Goal: Complete application form

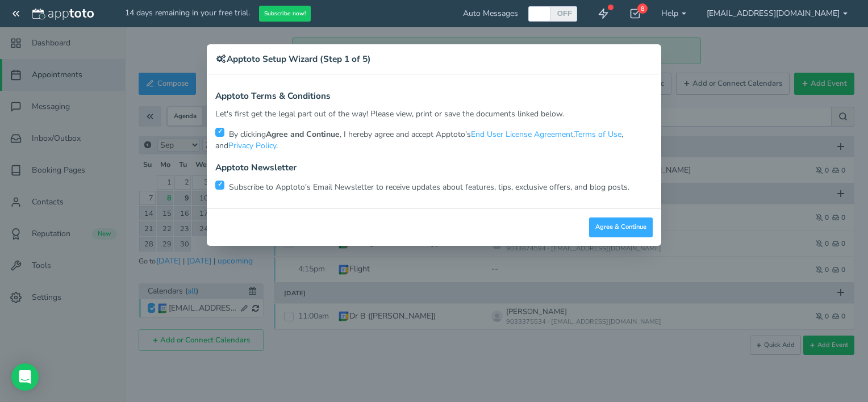
click at [214, 184] on div "Apptoto Terms & Conditions Let's first get the legal part out of the way! Pleas…" at bounding box center [434, 141] width 455 height 134
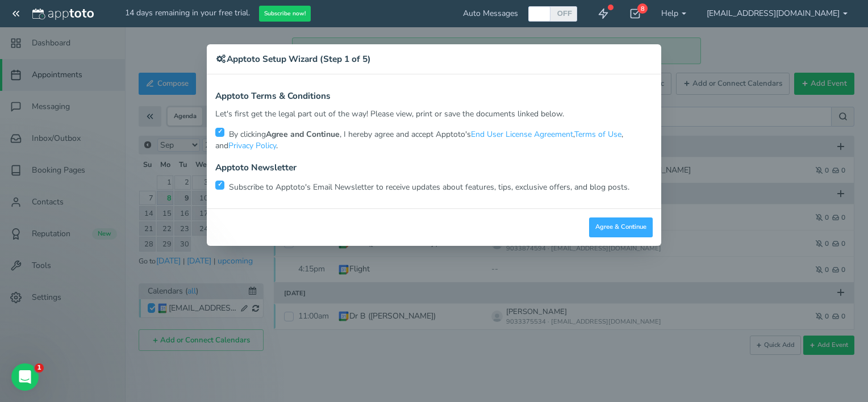
click at [223, 186] on input "checkbox" at bounding box center [219, 185] width 9 height 9
checkbox input "false"
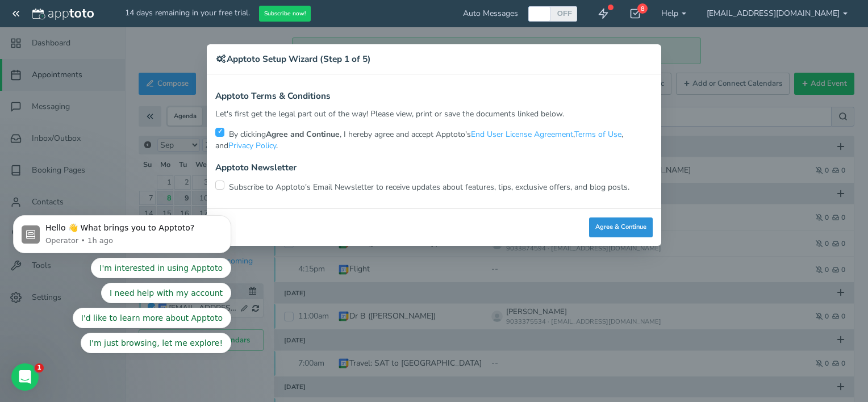
click at [622, 223] on button "Agree & Continue" at bounding box center [621, 228] width 64 height 20
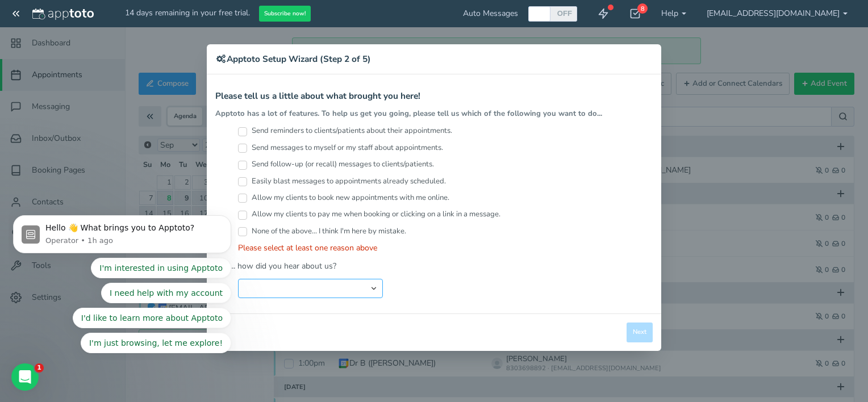
click at [330, 286] on select "Search Engine (Google, Yahoo, Bing, etc.) Search Engine Advertisement Blog Post…" at bounding box center [310, 288] width 145 height 19
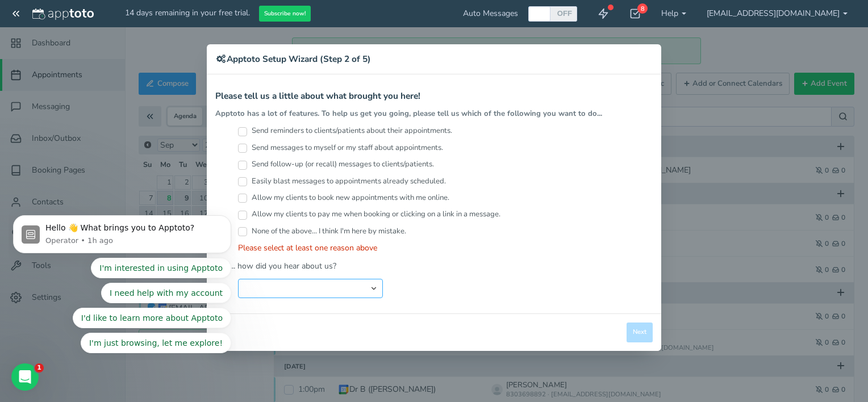
select select "string:Google Calendar Add On"
click at [238, 279] on select "Search Engine (Google, Yahoo, Bing, etc.) Search Engine Advertisement Blog Post…" at bounding box center [310, 288] width 145 height 19
click at [245, 130] on input "Send reminders to clients/patients about their appointments." at bounding box center [242, 131] width 9 height 9
checkbox input "true"
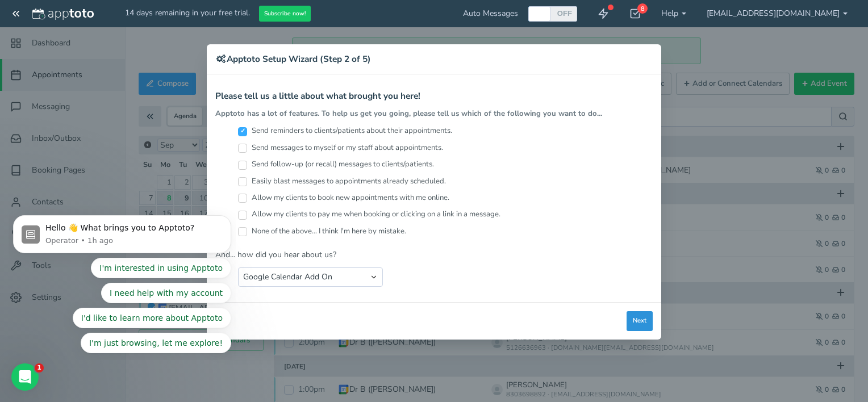
click at [633, 317] on button "Next" at bounding box center [640, 321] width 26 height 20
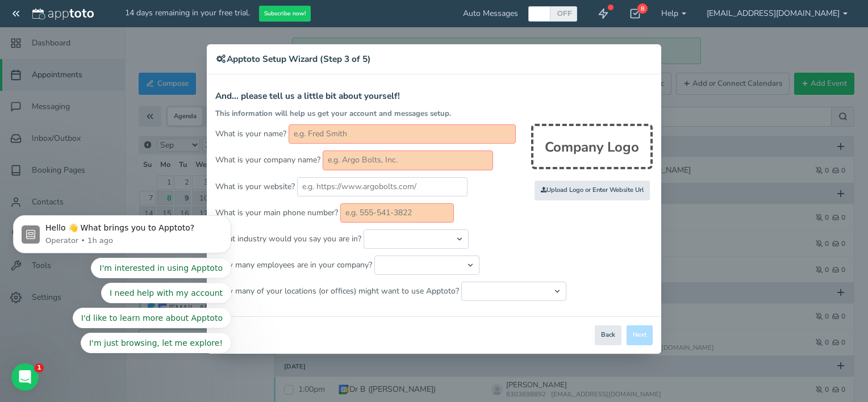
click at [388, 136] on input "text" at bounding box center [402, 133] width 227 height 19
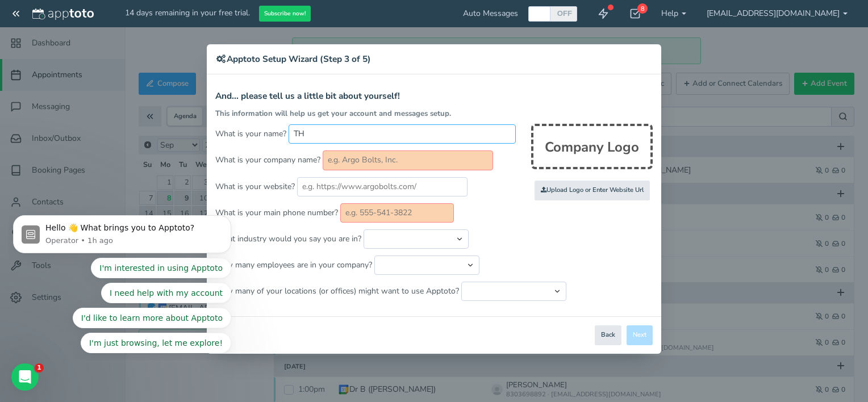
type input "T"
type input "Doctor B"
click at [384, 164] on input "text" at bounding box center [408, 160] width 170 height 19
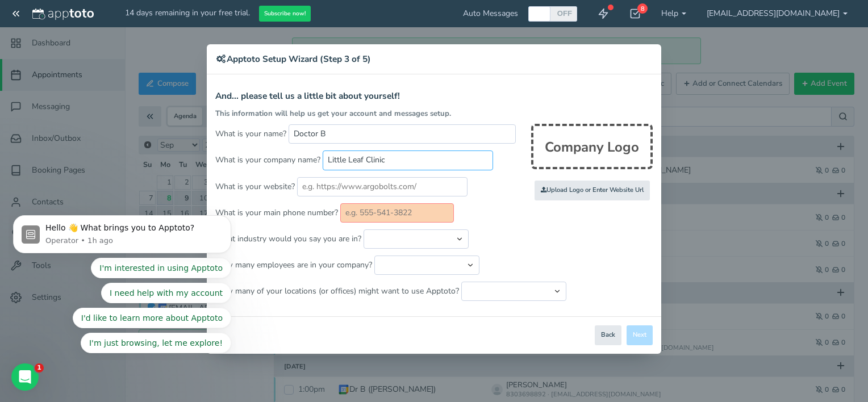
type input "Little Leaf Clinic"
type input "t"
type input "[DOMAIN_NAME]"
click at [377, 211] on input "text" at bounding box center [397, 212] width 114 height 19
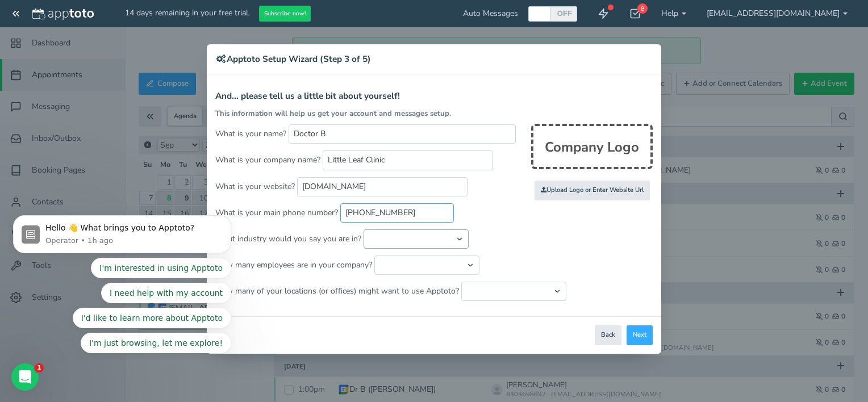
type input "[PHONE_NUMBER]"
click at [385, 236] on select "Automotive Cleaning Services Consulting Education - Classroom Education - Admis…" at bounding box center [416, 239] width 105 height 19
select select "string:Healthcare - Primary & Family Care"
click at [364, 230] on select "Automotive Cleaning Services Consulting Education - Classroom Education - Admis…" at bounding box center [416, 239] width 105 height 19
click at [419, 266] on select "Just me 1 to 5 6 to 10 11 to 25 26 to 50 51 to 100 101 to 500 501 to 1000 More …" at bounding box center [426, 265] width 105 height 19
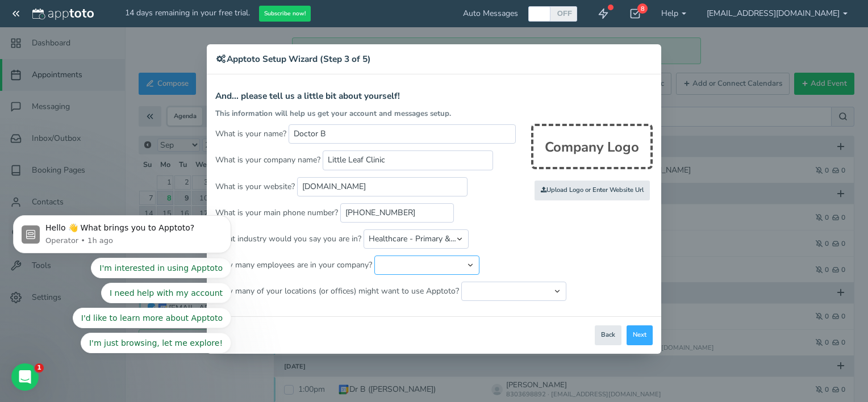
select select "string:1"
click at [374, 256] on select "Just me 1 to 5 6 to 10 11 to 25 26 to 50 51 to 100 101 to 500 501 to 1000 More …" at bounding box center [426, 265] width 105 height 19
click at [481, 286] on select "Just one location 2 3 4 5 6 to 10 11 to 25 26 to 50 More than 50" at bounding box center [513, 291] width 105 height 19
select select "string:1"
click at [461, 282] on select "Just one location 2 3 4 5 6 to 10 11 to 25 26 to 50 More than 50" at bounding box center [513, 291] width 105 height 19
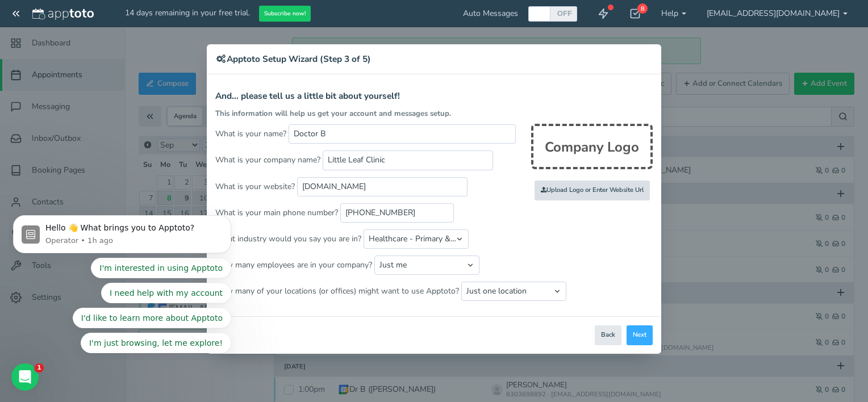
click at [618, 191] on input "file" at bounding box center [344, 191] width 1082 height 78
type input "C:\fakepath\DRBTHCCARE LOGO.jpg"
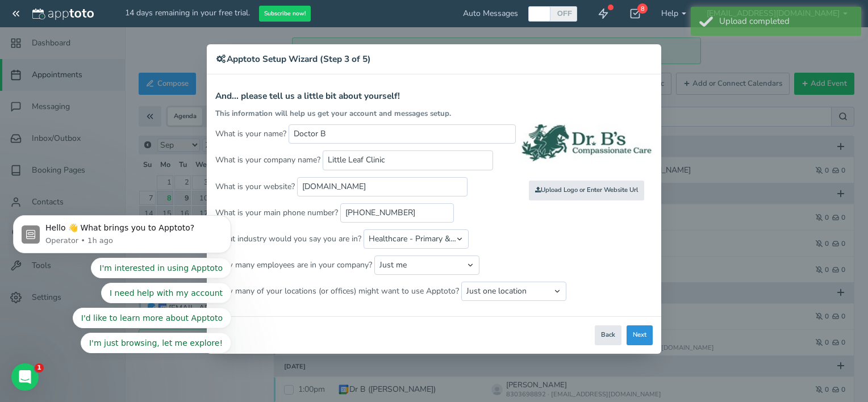
click at [642, 334] on button "Next" at bounding box center [640, 336] width 26 height 20
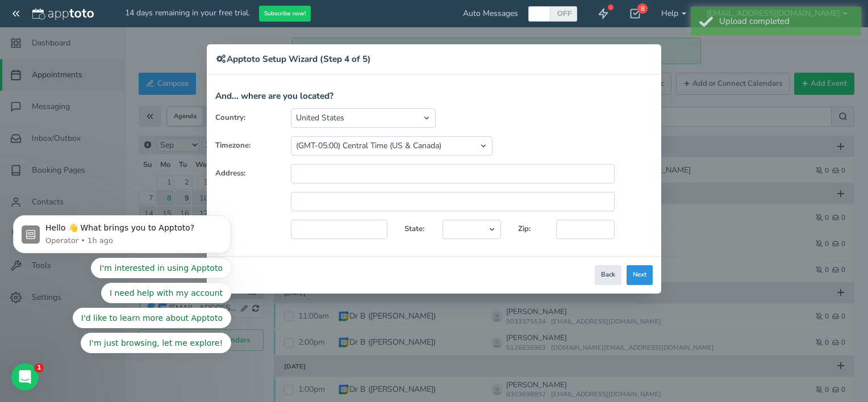
click at [636, 279] on button "Next" at bounding box center [640, 275] width 26 height 20
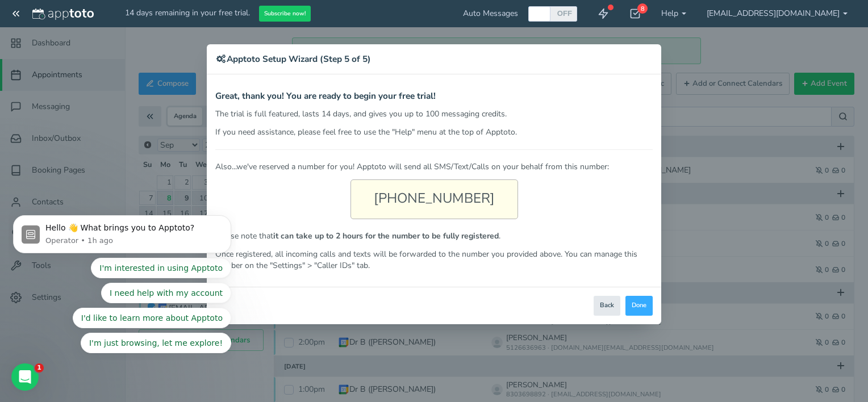
click at [456, 209] on div "[PHONE_NUMBER]" at bounding box center [435, 200] width 168 height 40
click at [633, 307] on button "Done" at bounding box center [639, 306] width 27 height 20
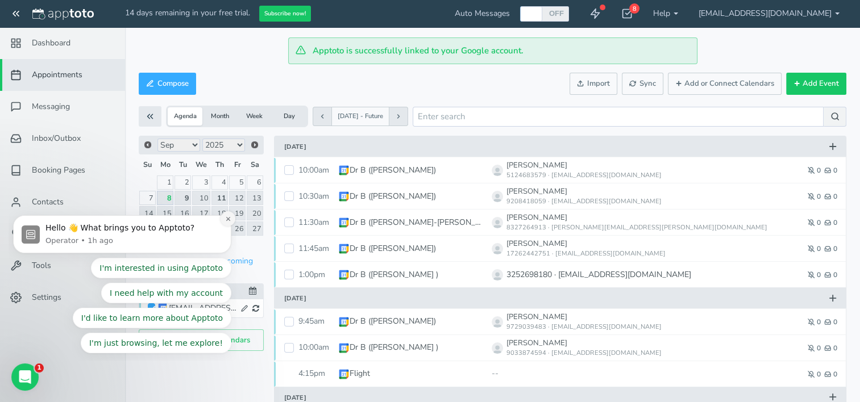
click at [228, 221] on icon "Dismiss notification" at bounding box center [228, 219] width 6 height 6
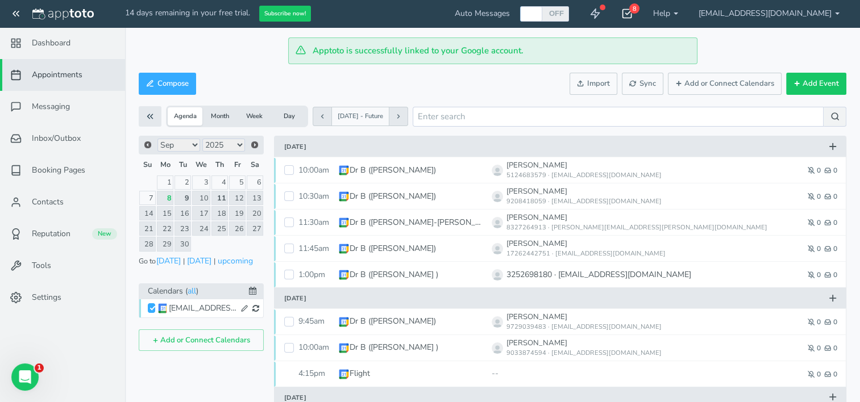
click at [632, 12] on icon at bounding box center [626, 13] width 11 height 11
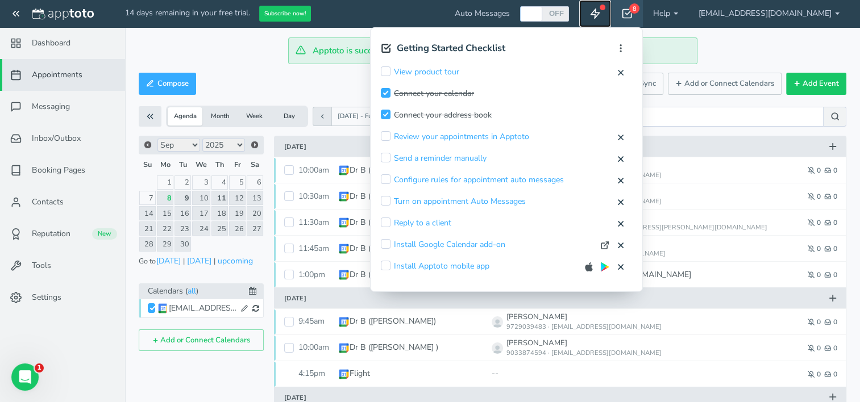
click at [599, 14] on use at bounding box center [595, 14] width 9 height 10
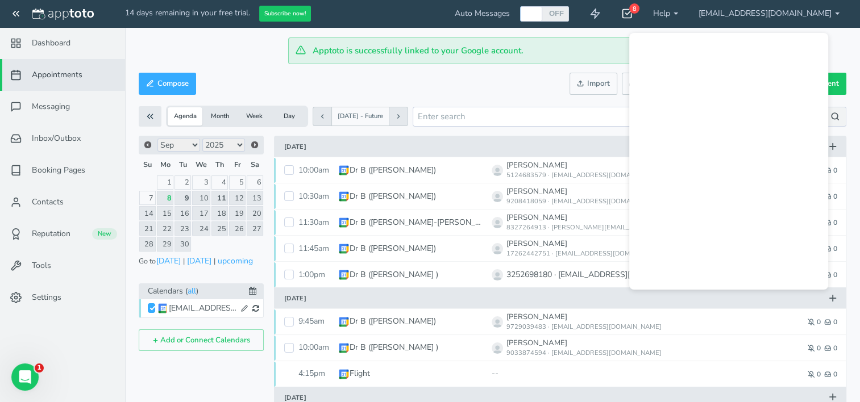
click at [643, 14] on div "8" at bounding box center [627, 13] width 32 height 27
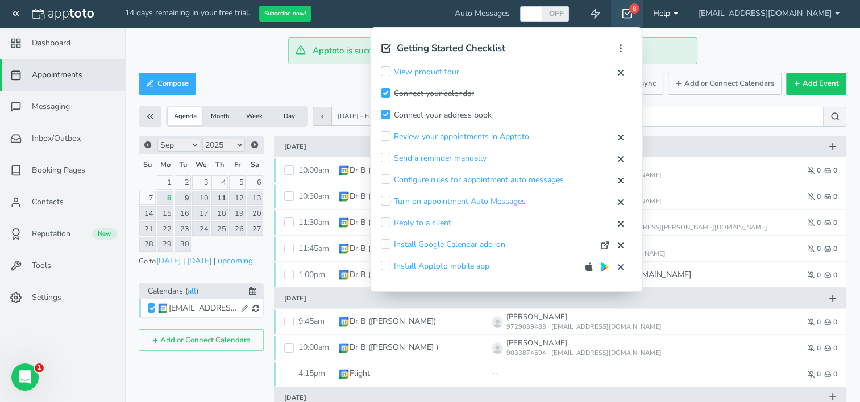
click at [688, 20] on link "Help" at bounding box center [665, 13] width 45 height 27
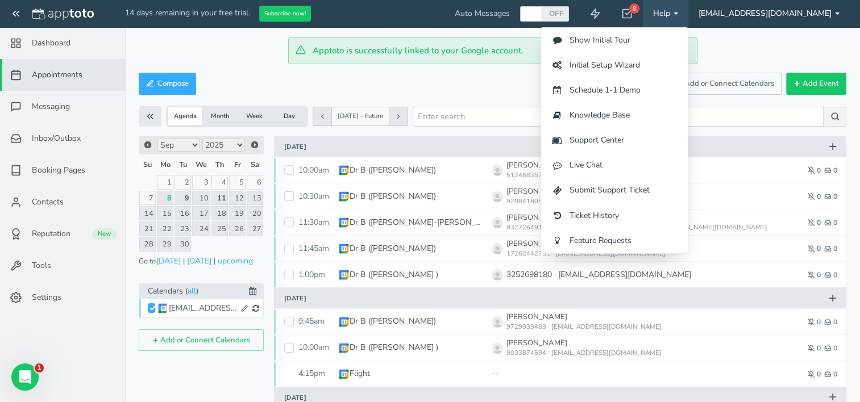
click at [810, 18] on link "[EMAIL_ADDRESS][DOMAIN_NAME]" at bounding box center [768, 13] width 161 height 27
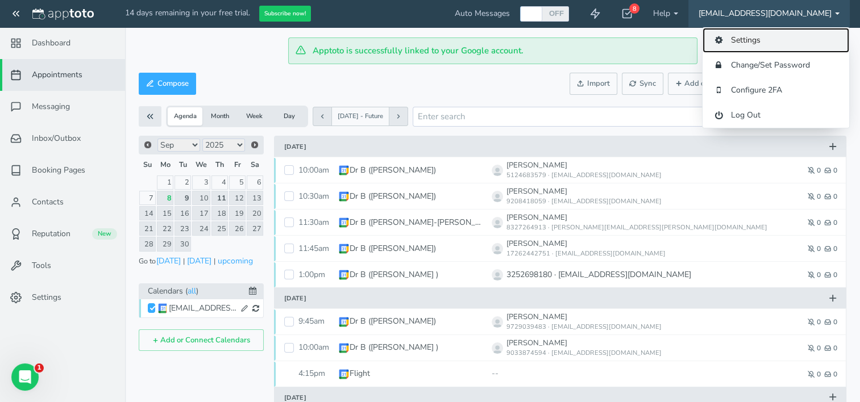
click at [782, 47] on link "Settings" at bounding box center [775, 40] width 147 height 25
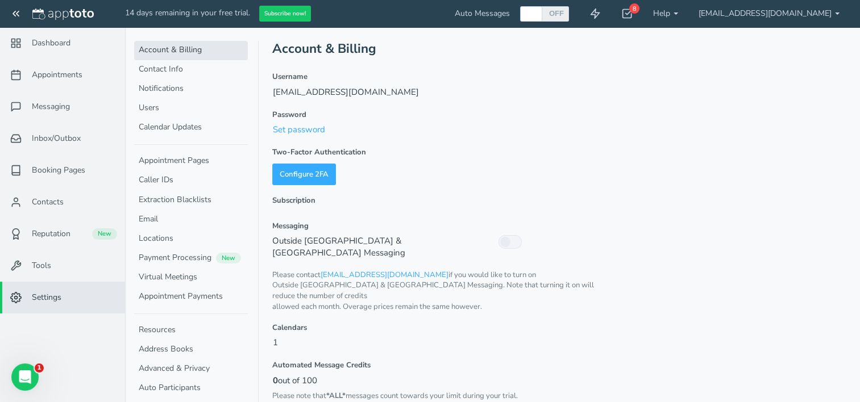
scroll to position [62, 0]
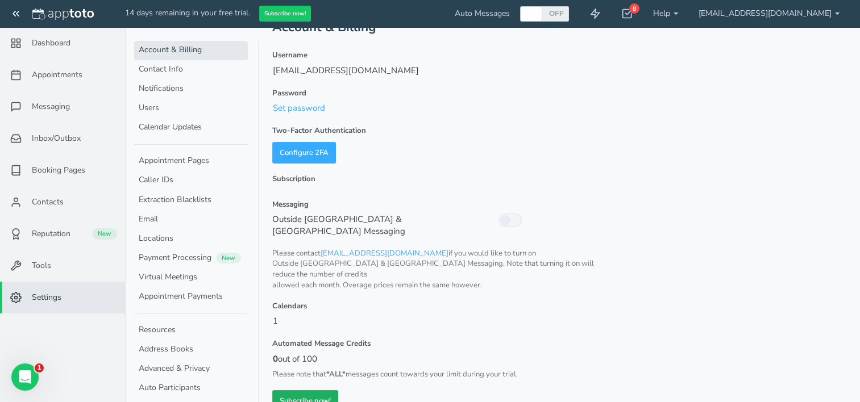
click at [299, 390] on link "Subscribe now!" at bounding box center [305, 401] width 66 height 22
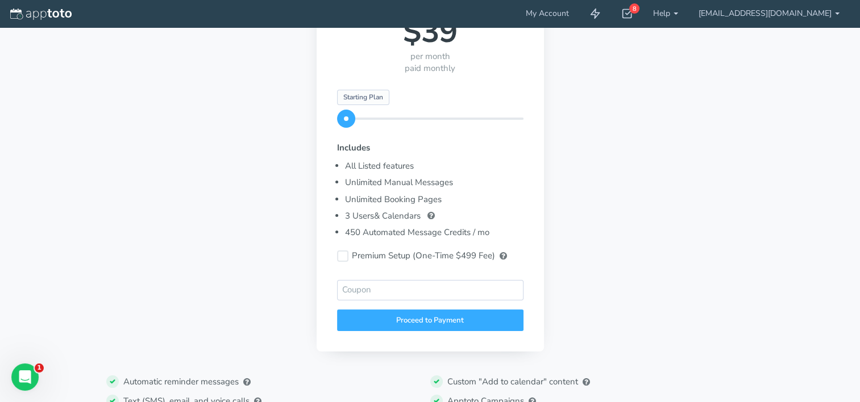
scroll to position [139, 0]
